Goal: Transaction & Acquisition: Subscribe to service/newsletter

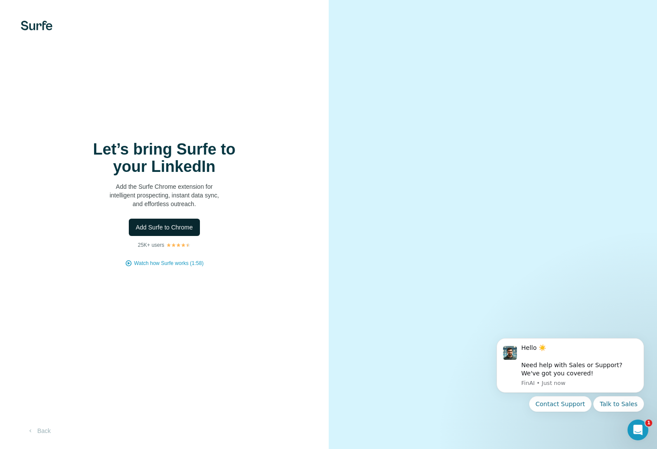
click at [146, 228] on span "Add Surfe to Chrome" at bounding box center [164, 227] width 57 height 9
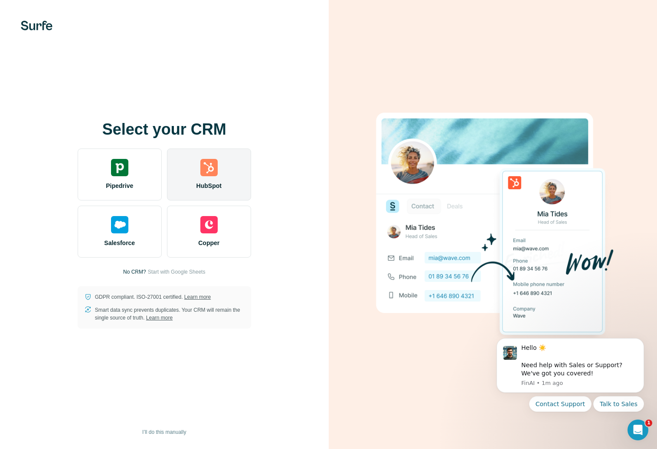
click at [218, 157] on div "HubSpot" at bounding box center [209, 175] width 84 height 52
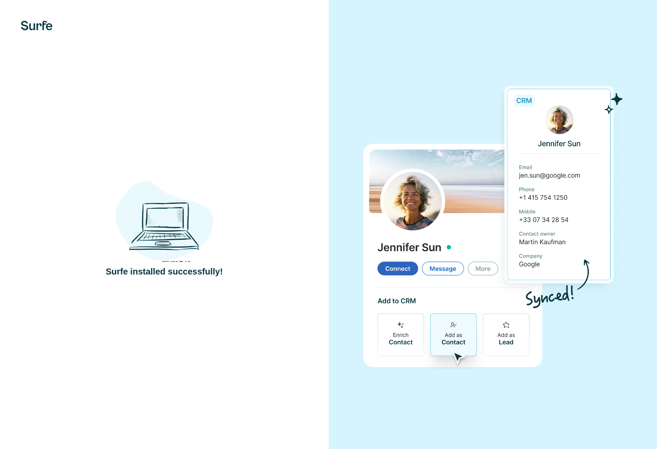
click at [148, 197] on img at bounding box center [164, 217] width 98 height 91
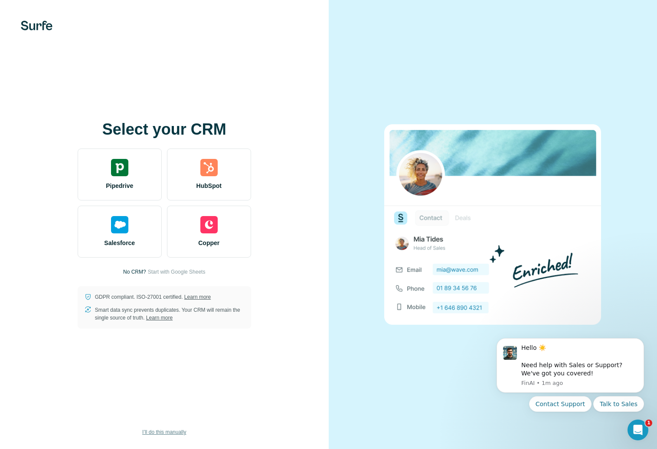
click at [159, 434] on span "I’ll do this manually" at bounding box center [164, 433] width 44 height 8
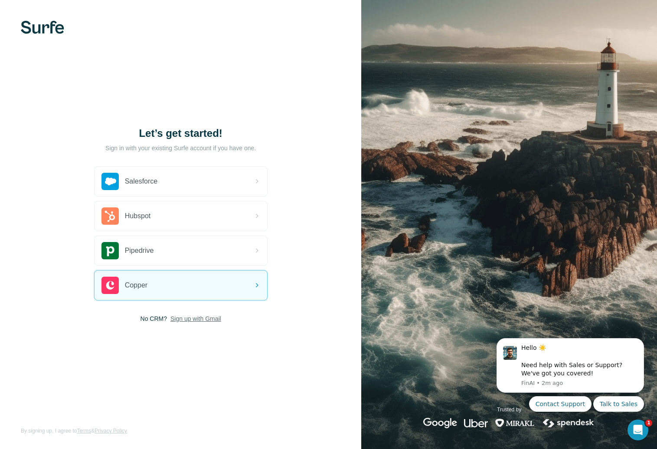
click at [187, 319] on span "Sign up with Gmail" at bounding box center [195, 319] width 51 height 9
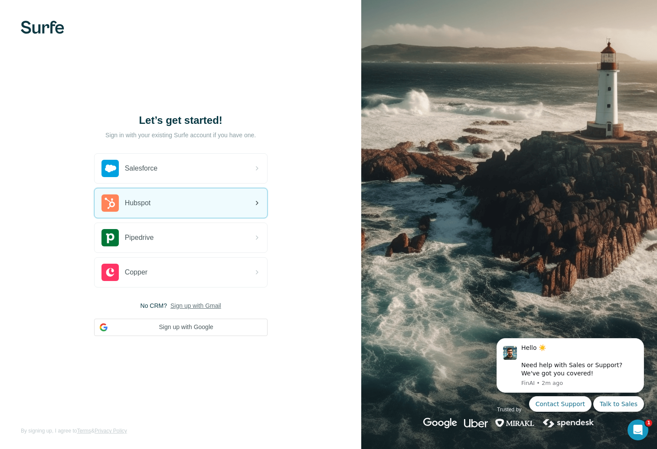
click at [171, 204] on div "Hubspot" at bounding box center [180, 203] width 172 height 29
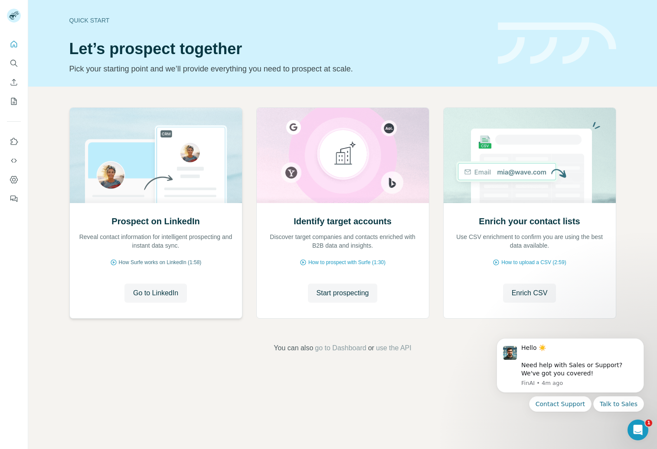
click at [162, 262] on span "How Surfe works on LinkedIn (1:58)" at bounding box center [160, 263] width 83 height 8
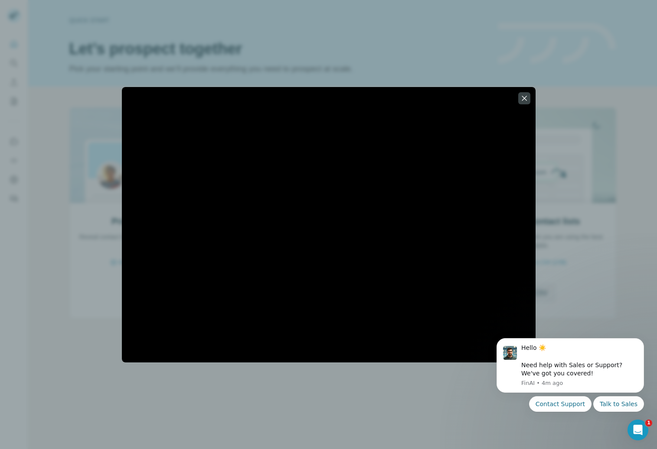
click at [641, 141] on div at bounding box center [328, 224] width 657 height 449
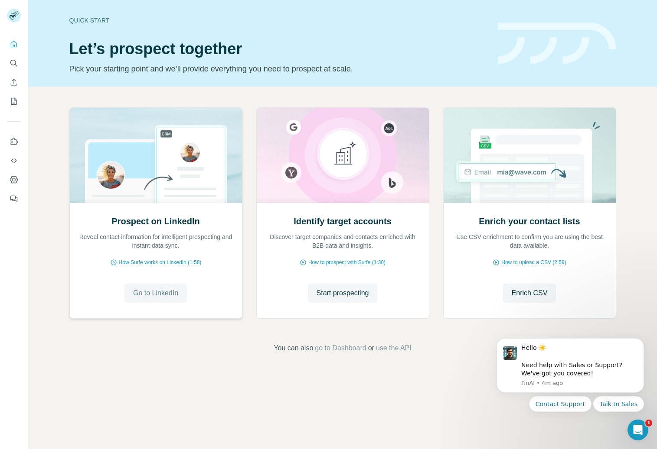
click at [163, 291] on span "Go to LinkedIn" at bounding box center [155, 293] width 45 height 10
